Goal: Information Seeking & Learning: Learn about a topic

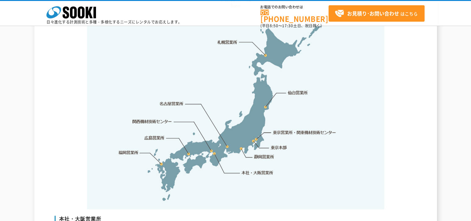
scroll to position [1300, 0]
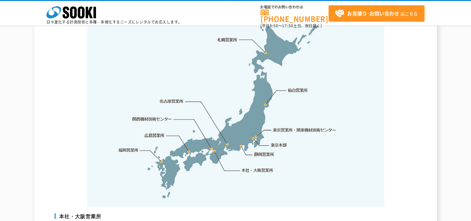
click at [299, 87] on link "仙台営業所" at bounding box center [297, 90] width 20 height 6
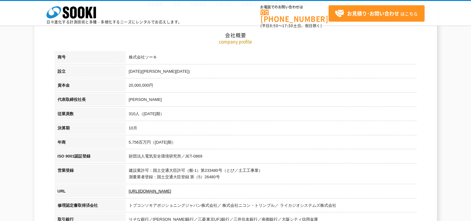
scroll to position [0, 0]
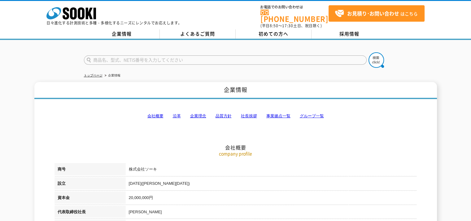
click at [153, 114] on link "会社概要" at bounding box center [155, 116] width 16 height 5
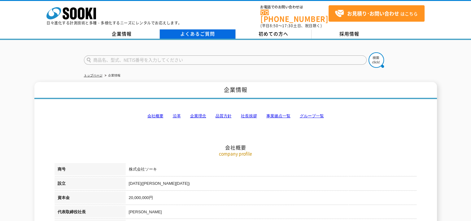
click at [200, 29] on link "よくあるご質問" at bounding box center [198, 33] width 76 height 9
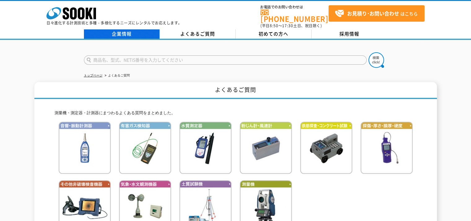
click at [122, 32] on link "企業情報" at bounding box center [122, 33] width 76 height 9
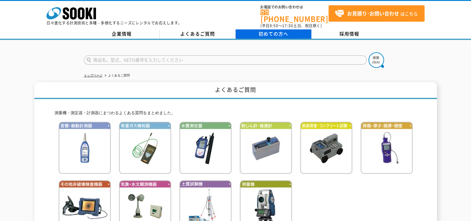
click at [276, 31] on span "初めての方へ" at bounding box center [273, 33] width 30 height 7
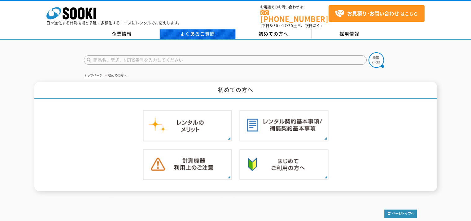
click at [196, 29] on link "よくあるご質問" at bounding box center [198, 33] width 76 height 9
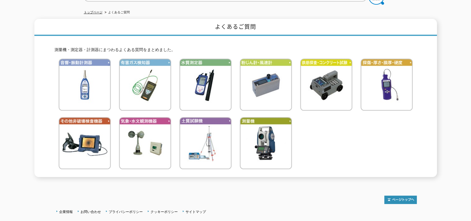
scroll to position [93, 0]
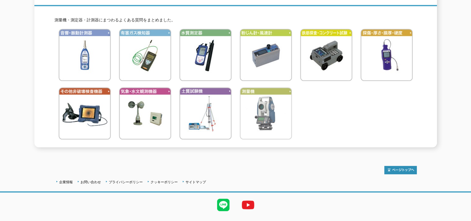
click at [272, 111] on img at bounding box center [265, 113] width 52 height 52
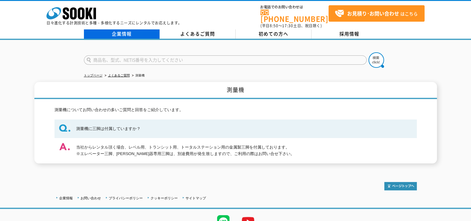
click at [129, 31] on link "企業情報" at bounding box center [122, 33] width 76 height 9
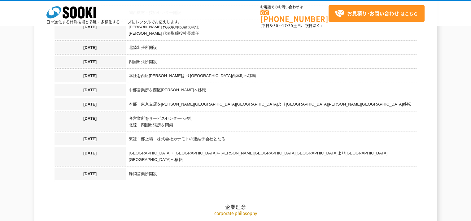
scroll to position [712, 0]
